Goal: Complete application form

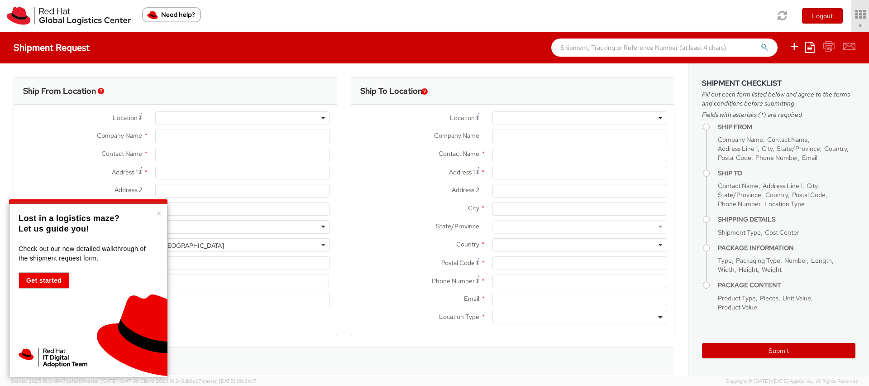
select select "879"
select select
type input "Red Hat, Inc."
type input "[PERSON_NAME]"
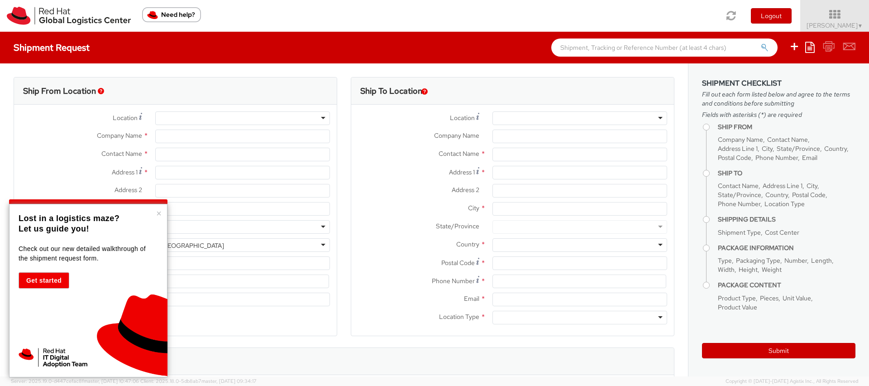
type input "[STREET_ADDRESS]"
type input "RALEIGH"
type input "27601"
type input "[PHONE_NUMBER]"
type input "[EMAIL_ADDRESS][DOMAIN_NAME]"
